Goal: Task Accomplishment & Management: Manage account settings

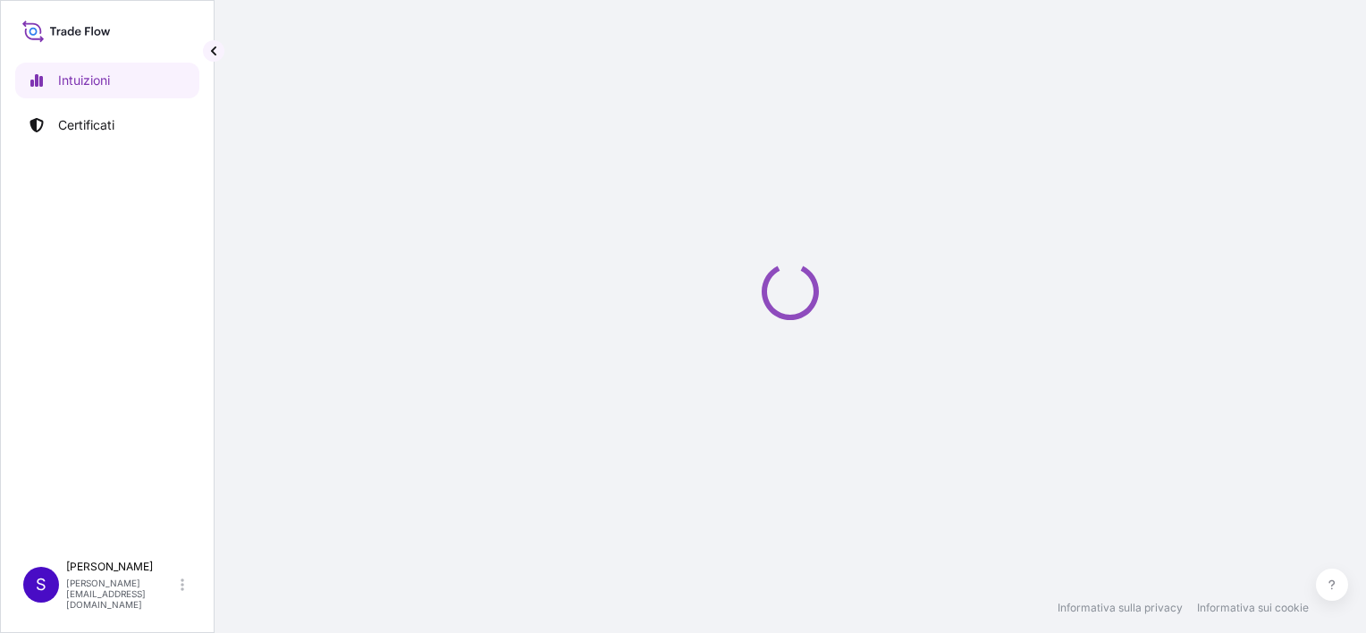
select select "2025"
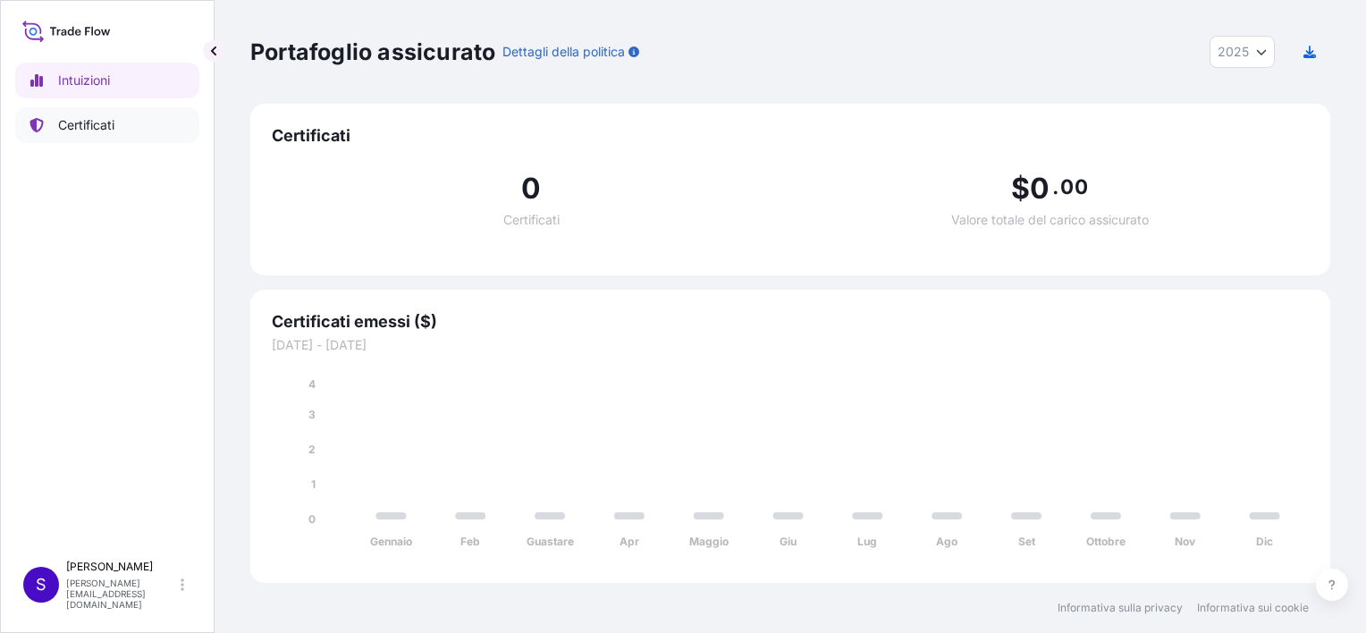
click at [86, 121] on p "Certificati" at bounding box center [86, 125] width 56 height 18
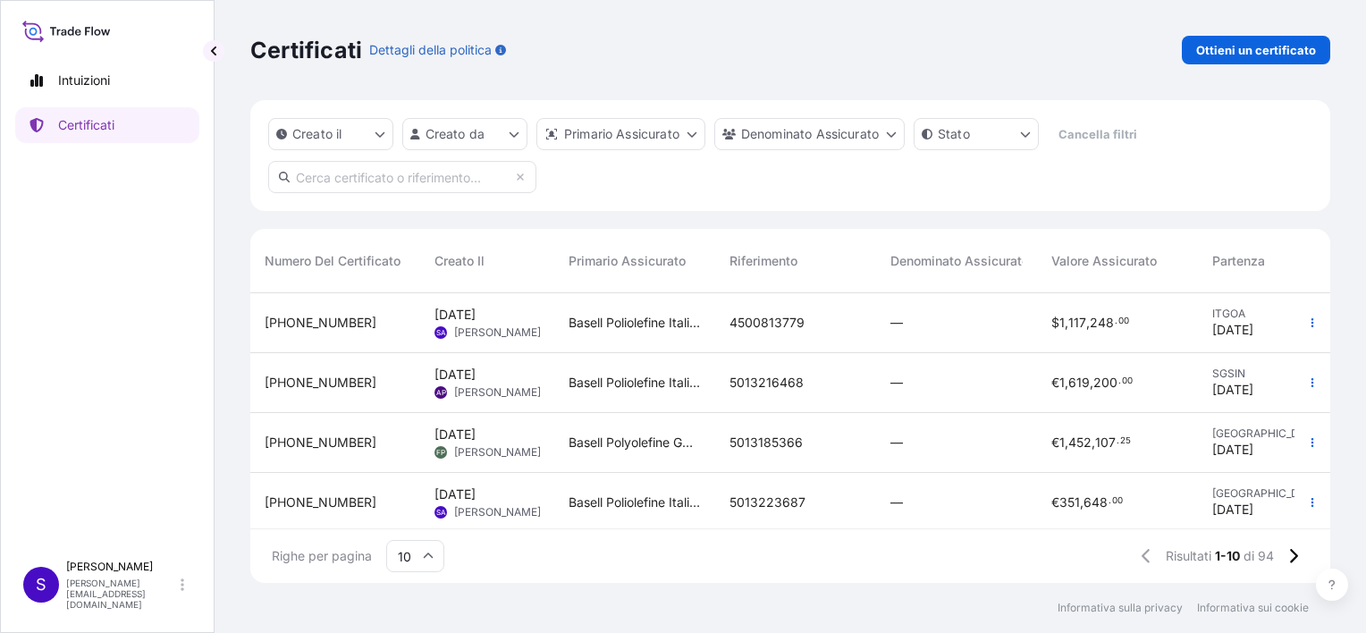
scroll to position [89, 0]
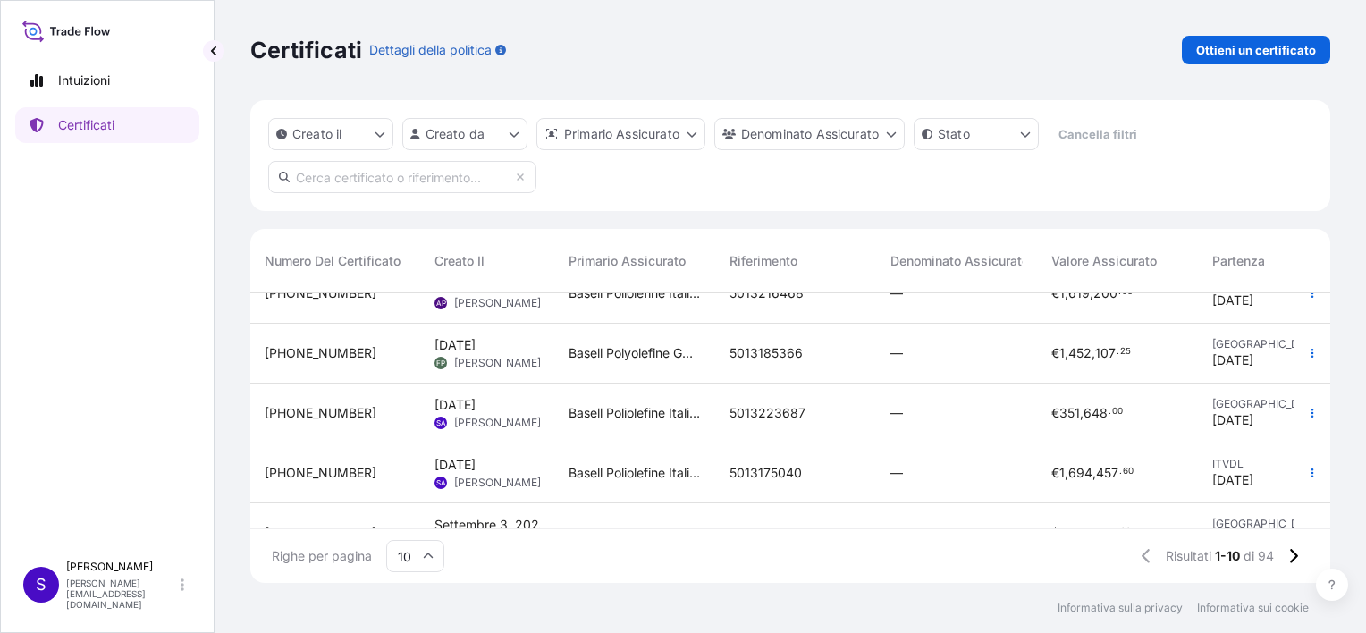
click at [469, 417] on span "[PERSON_NAME]" at bounding box center [497, 423] width 87 height 14
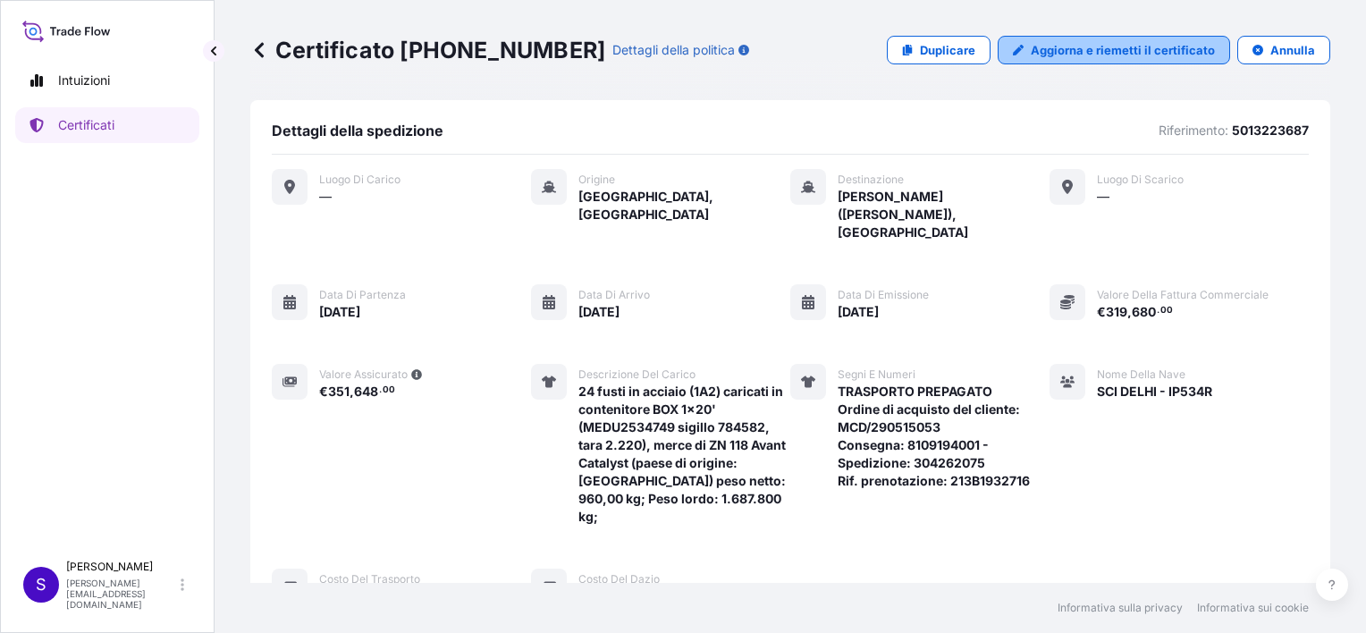
click at [1132, 50] on p "Aggiorna e riemetti il certificato" at bounding box center [1123, 50] width 184 height 18
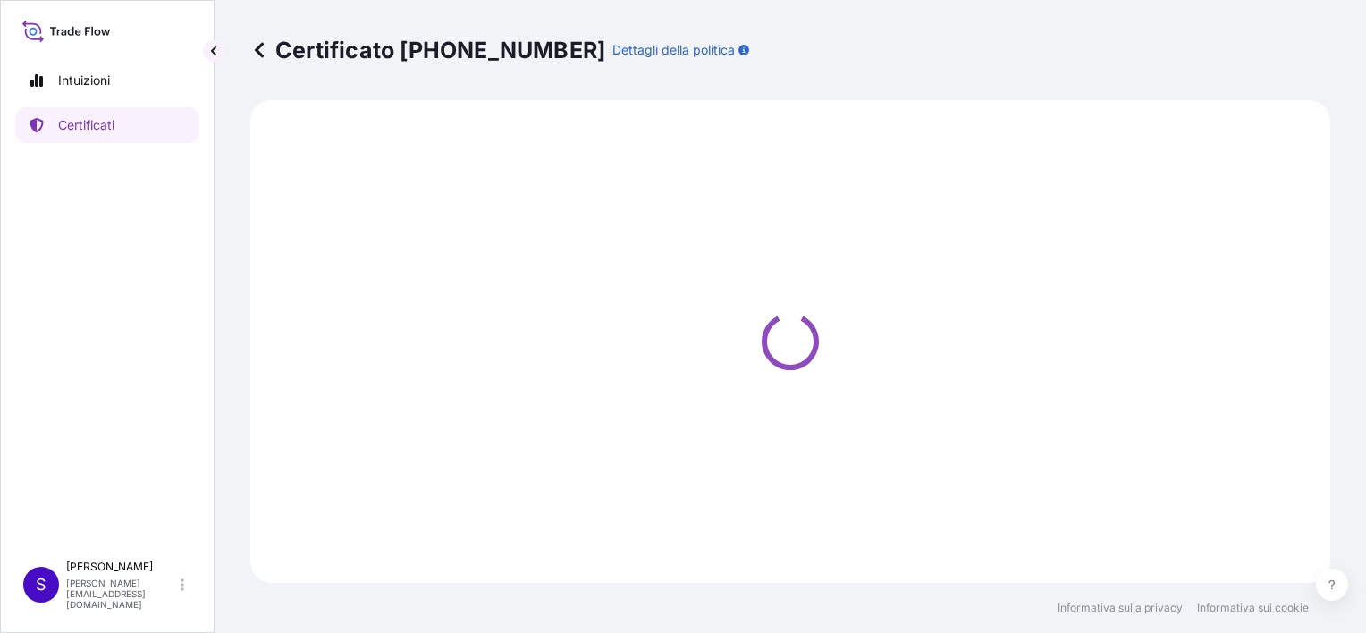
select select "Sea"
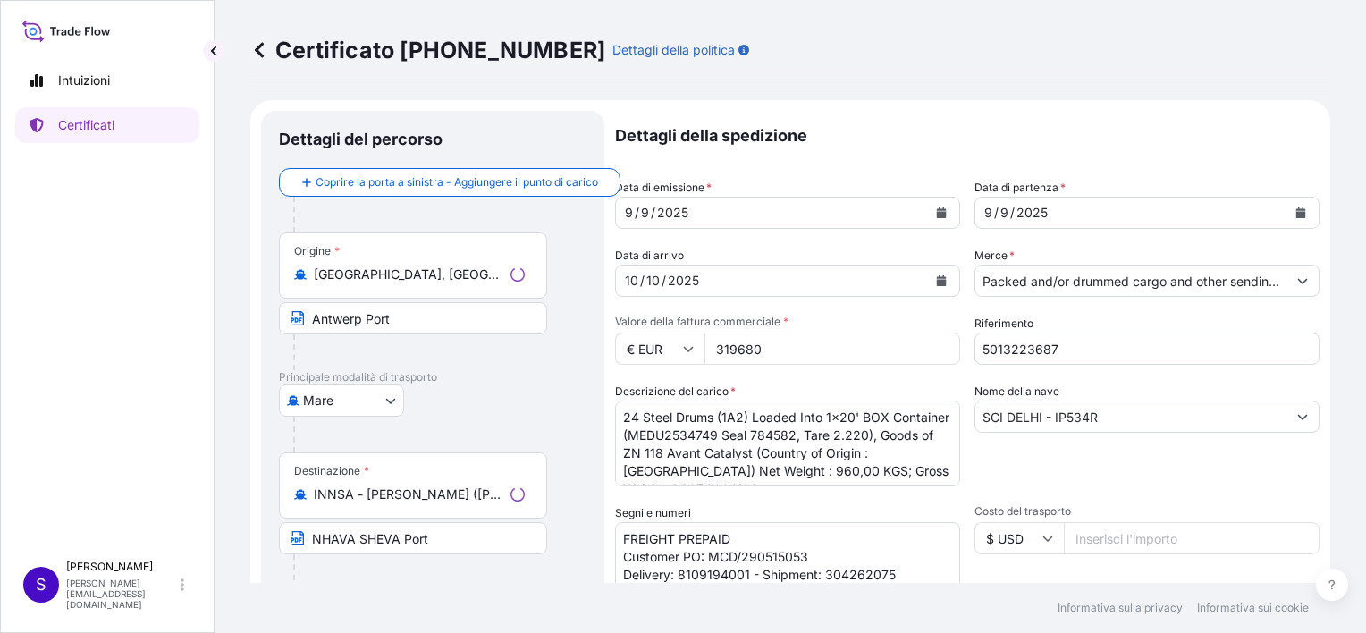
select select "32017"
click at [937, 212] on icon "Calendario" at bounding box center [942, 212] width 10 height 11
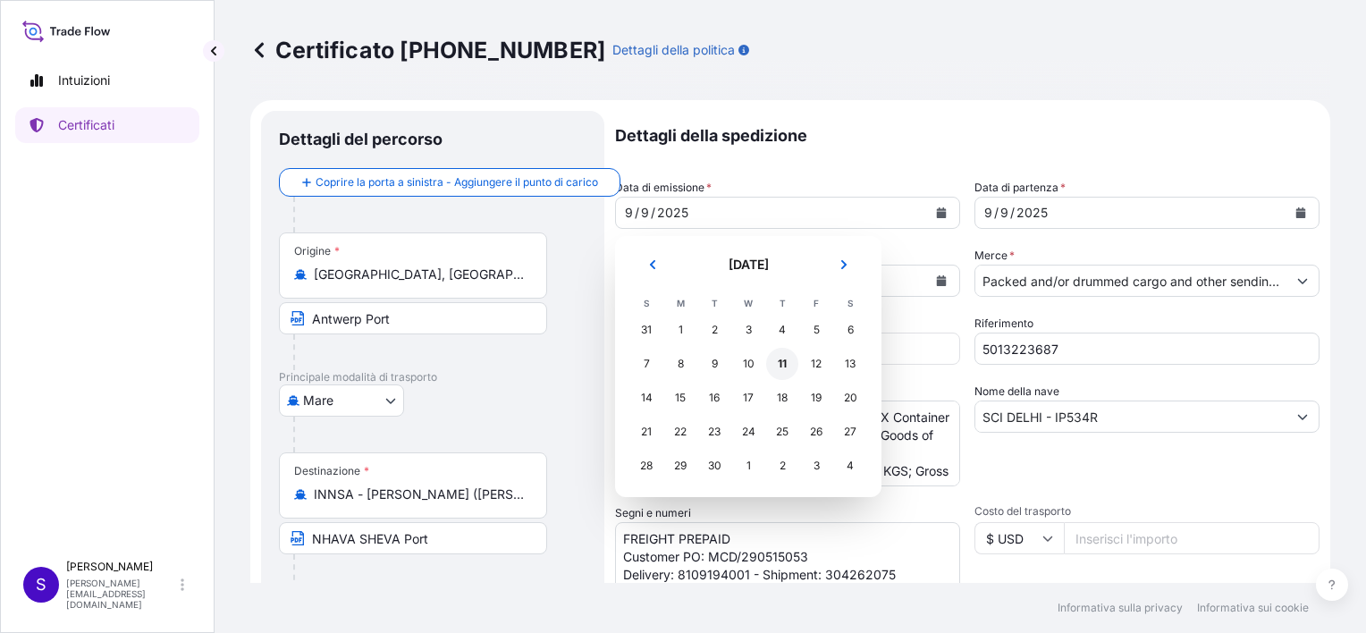
click at [781, 368] on div "11" at bounding box center [782, 364] width 32 height 32
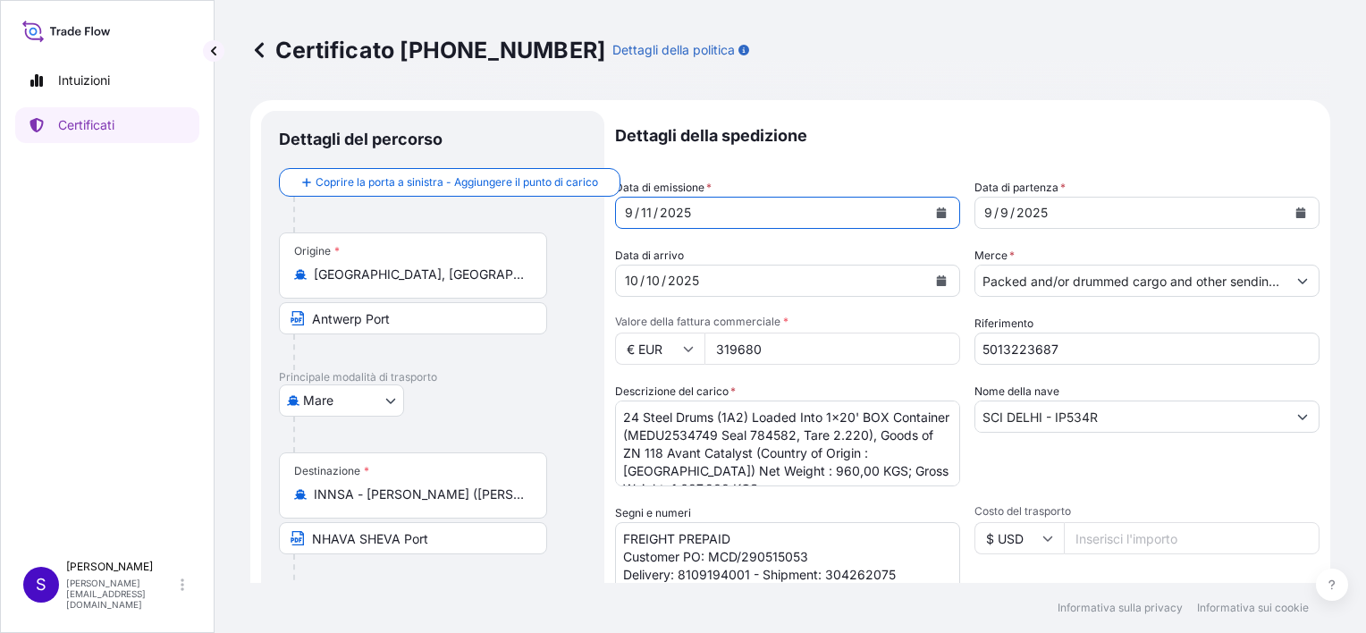
click at [1297, 208] on icon "Calendario" at bounding box center [1302, 212] width 10 height 11
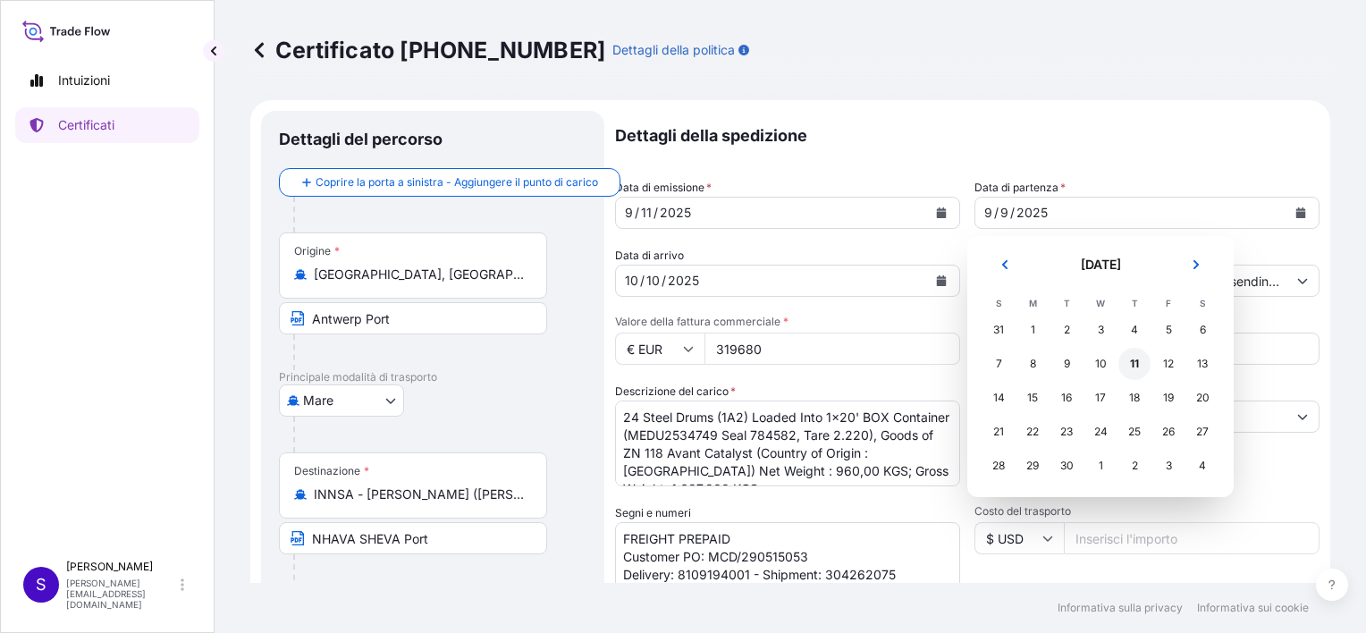
click at [1135, 366] on div "11" at bounding box center [1135, 364] width 32 height 32
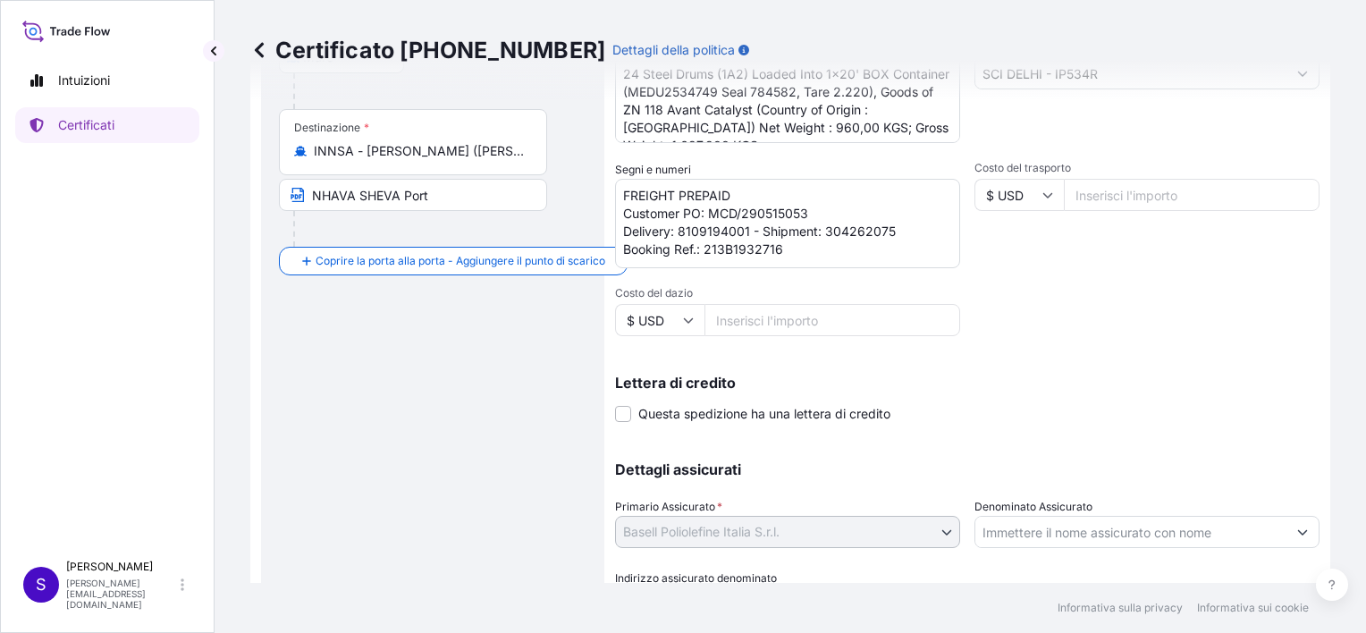
scroll to position [440, 0]
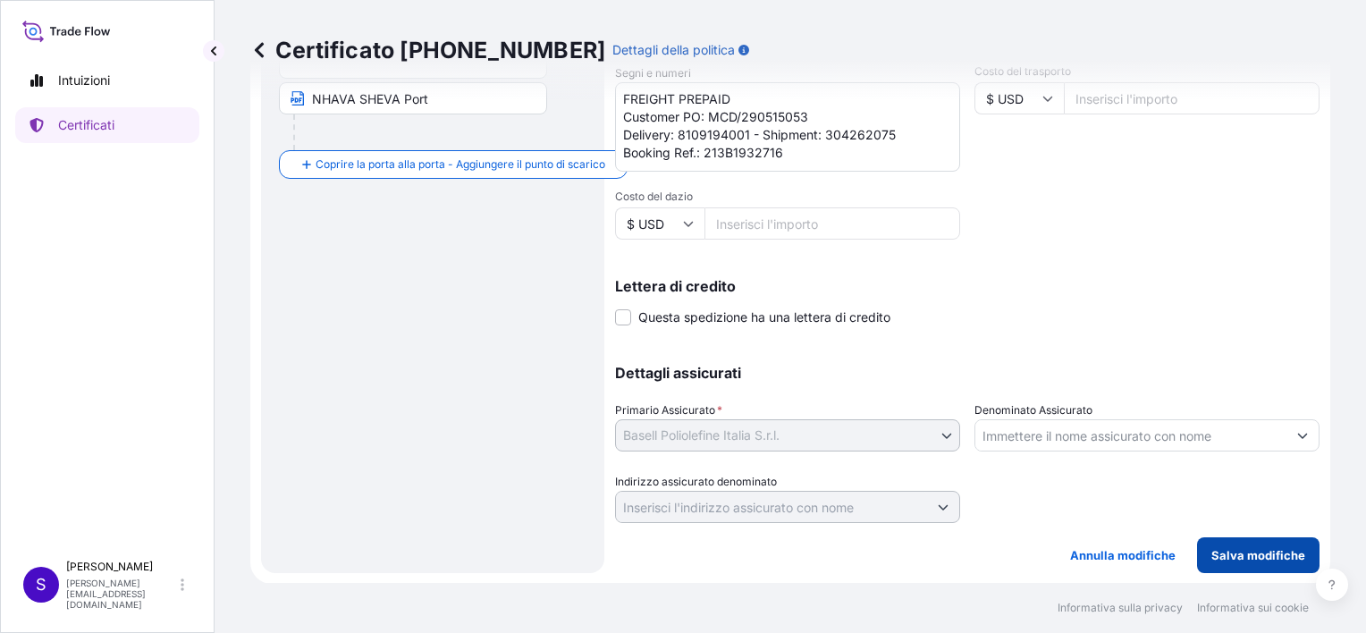
click at [1227, 553] on p "Salva modifiche" at bounding box center [1259, 555] width 94 height 18
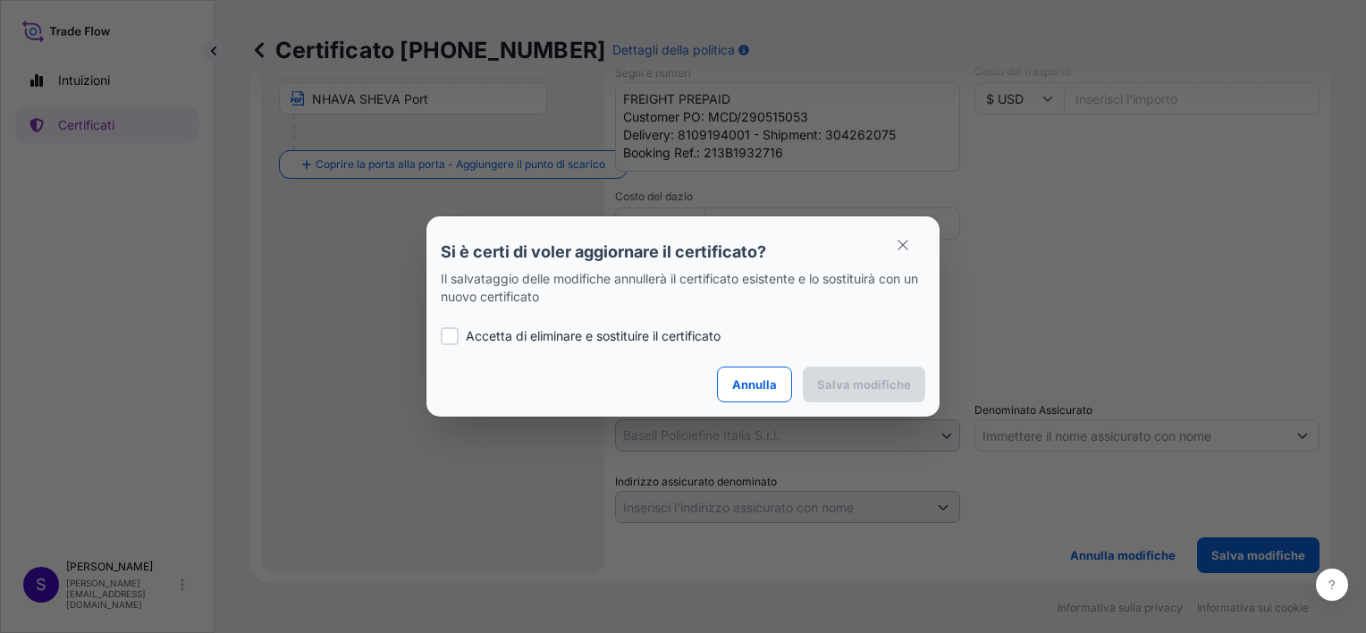
click at [460, 336] on label "Accetta di eliminare e sostituire il certificato" at bounding box center [683, 336] width 485 height 18
checkbox input "true"
click at [873, 377] on p "Salva modifiche" at bounding box center [864, 385] width 94 height 18
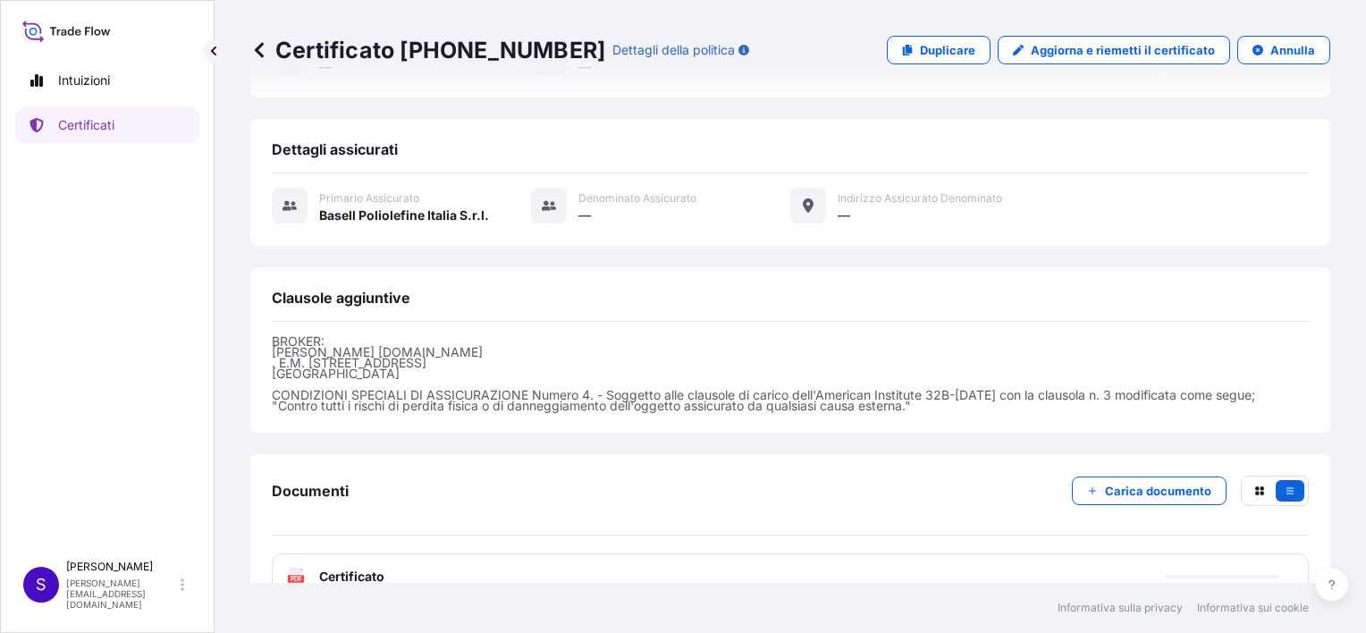
scroll to position [537, 0]
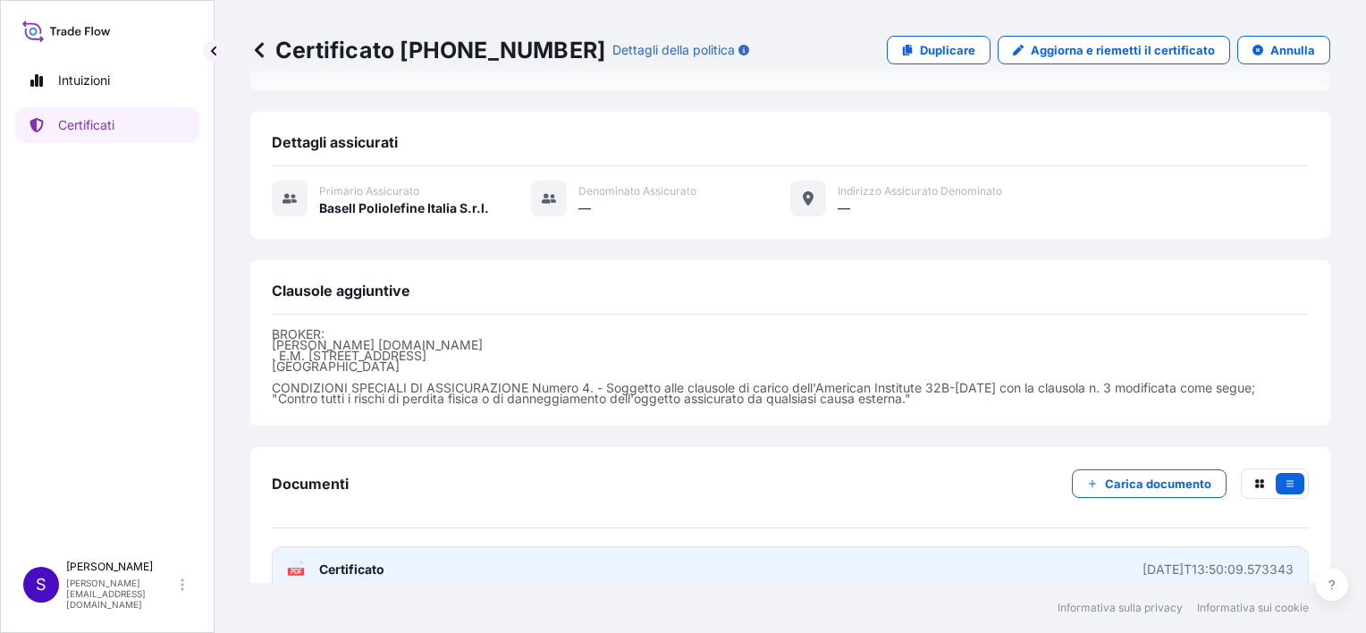
click at [333, 561] on span "Certificato" at bounding box center [351, 570] width 65 height 18
